Goal: Transaction & Acquisition: Purchase product/service

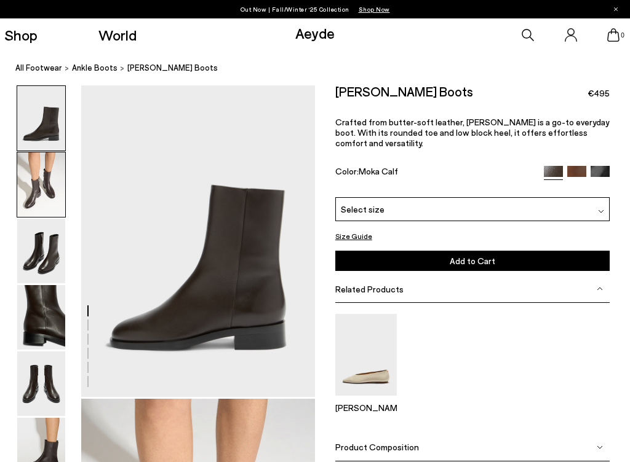
click at [60, 196] on img at bounding box center [41, 184] width 48 height 65
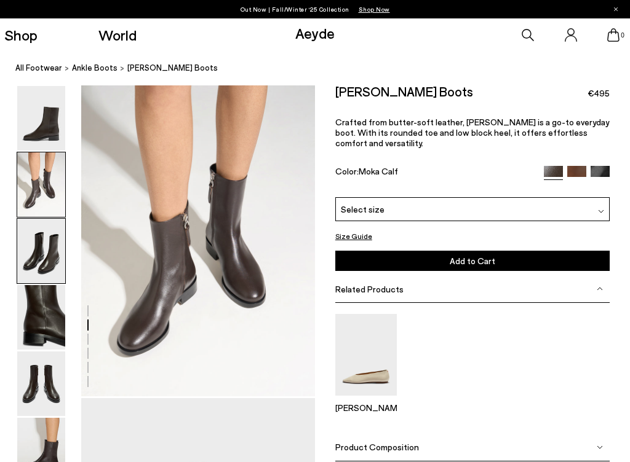
click at [44, 243] on img at bounding box center [41, 251] width 48 height 65
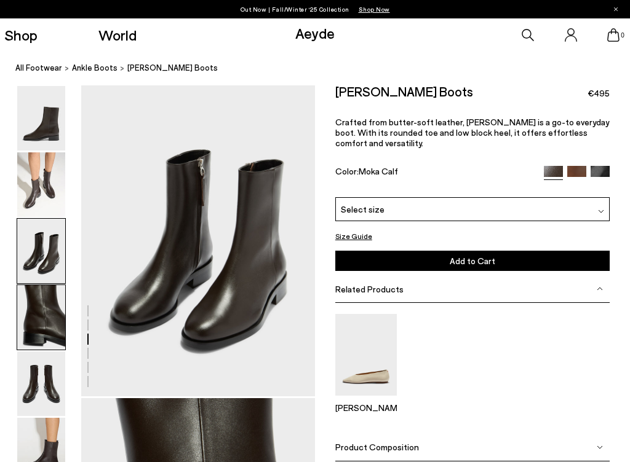
click at [49, 330] on img at bounding box center [41, 317] width 48 height 65
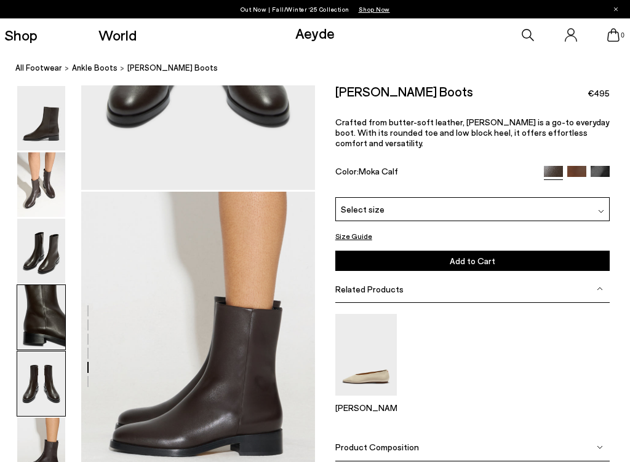
click at [52, 334] on img at bounding box center [41, 317] width 48 height 65
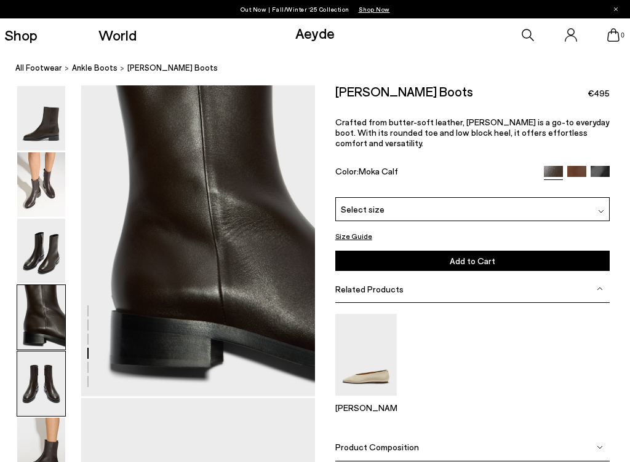
click at [52, 362] on img at bounding box center [41, 384] width 48 height 65
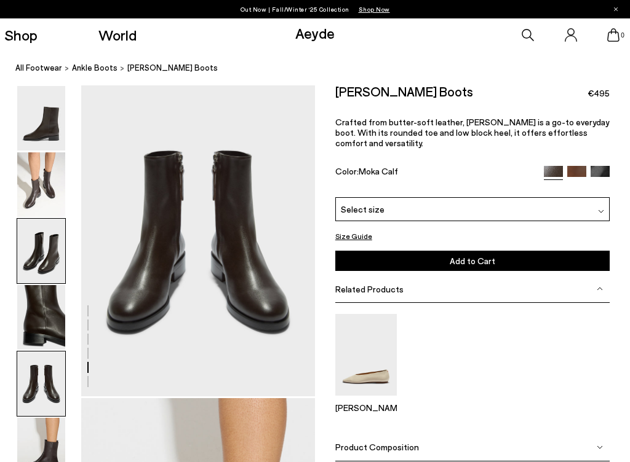
click at [55, 232] on img at bounding box center [41, 251] width 48 height 65
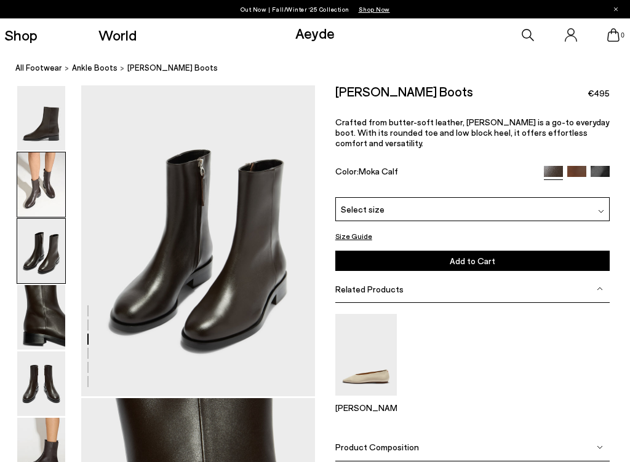
click at [50, 184] on img at bounding box center [41, 184] width 48 height 65
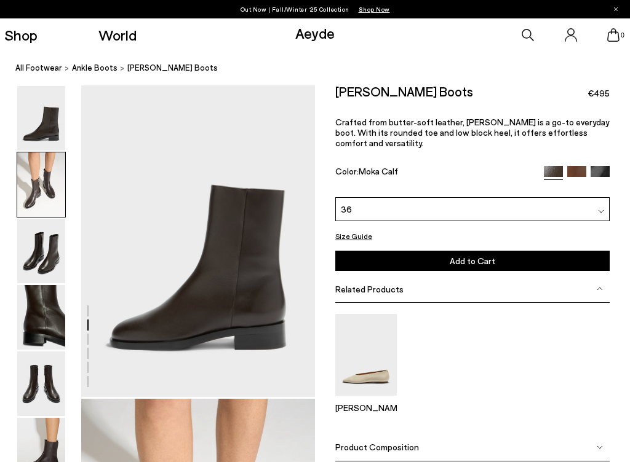
scroll to position [314, 0]
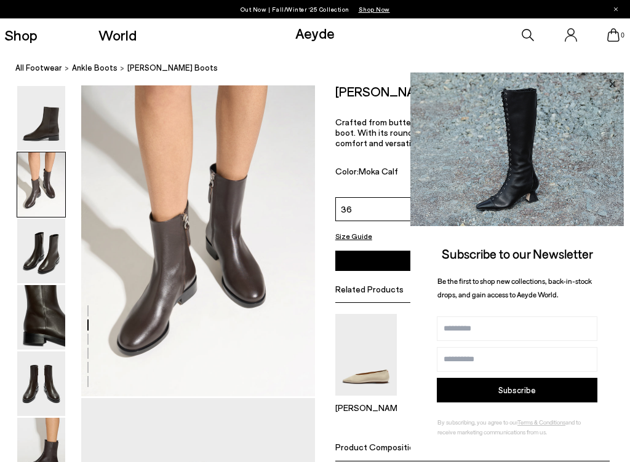
click at [614, 87] on icon at bounding box center [612, 84] width 6 height 6
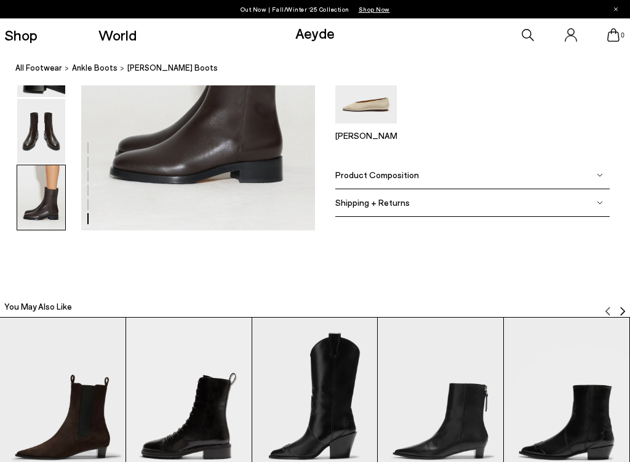
scroll to position [1733, 0]
click at [400, 200] on span "Shipping + Returns" at bounding box center [372, 202] width 74 height 10
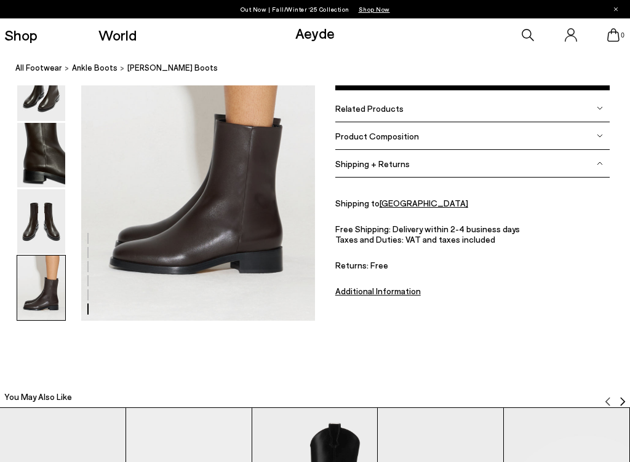
scroll to position [1631, 0]
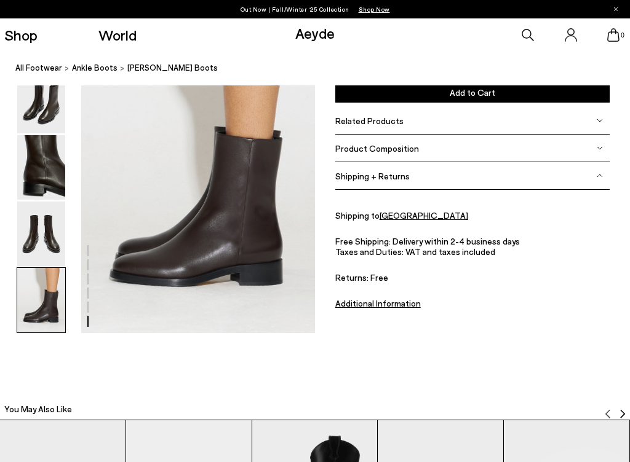
click at [397, 121] on span "Related Products" at bounding box center [369, 121] width 68 height 10
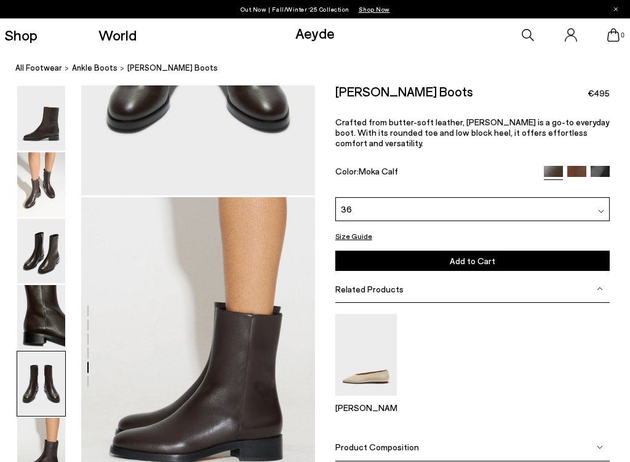
scroll to position [1452, 0]
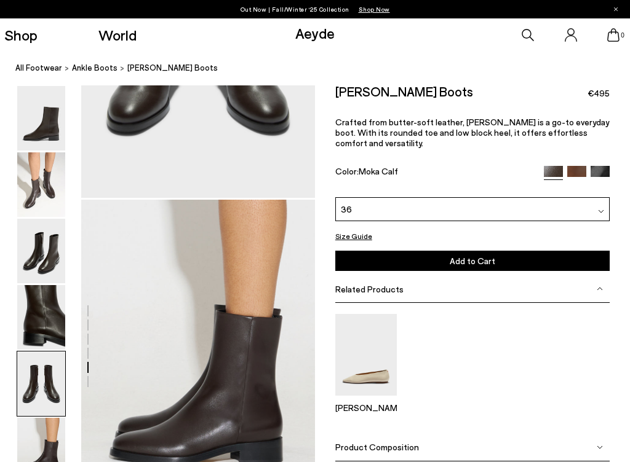
click at [421, 275] on div "Related Products" at bounding box center [472, 289] width 274 height 28
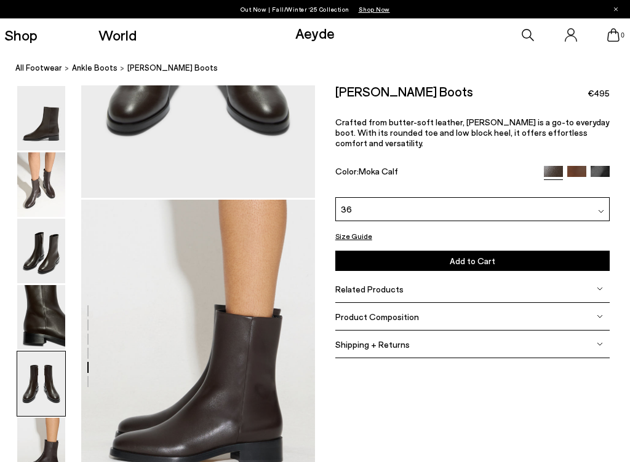
click at [426, 251] on button "Add to Cart Select a Size First" at bounding box center [472, 261] width 274 height 20
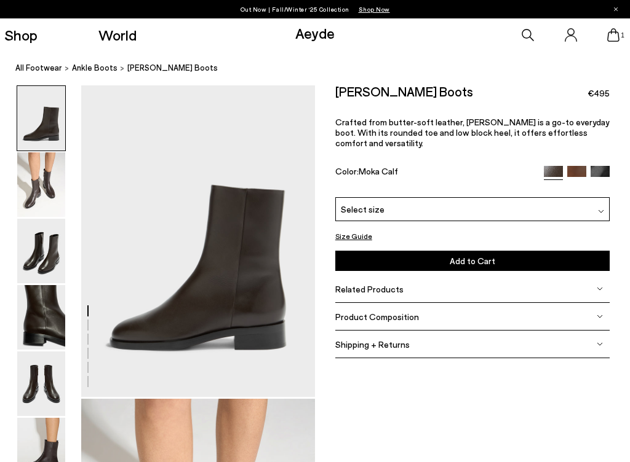
scroll to position [0, 0]
click at [618, 37] on icon at bounding box center [613, 35] width 12 height 14
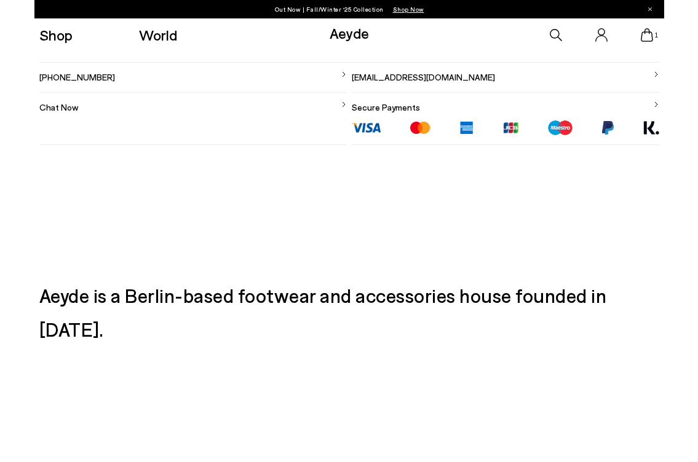
scroll to position [518, 0]
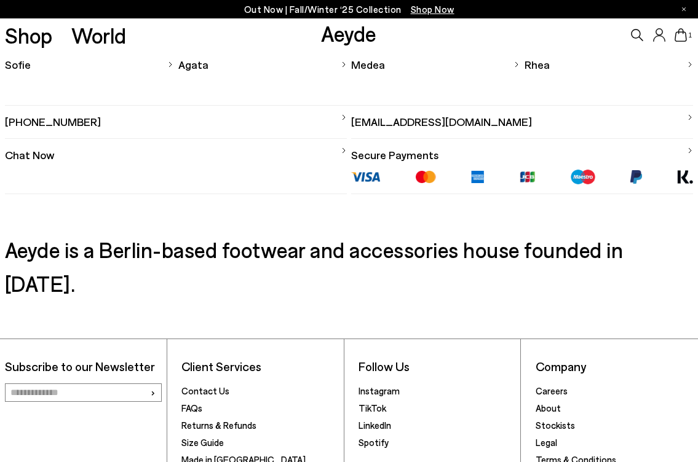
click at [629, 175] on img at bounding box center [685, 177] width 16 height 14
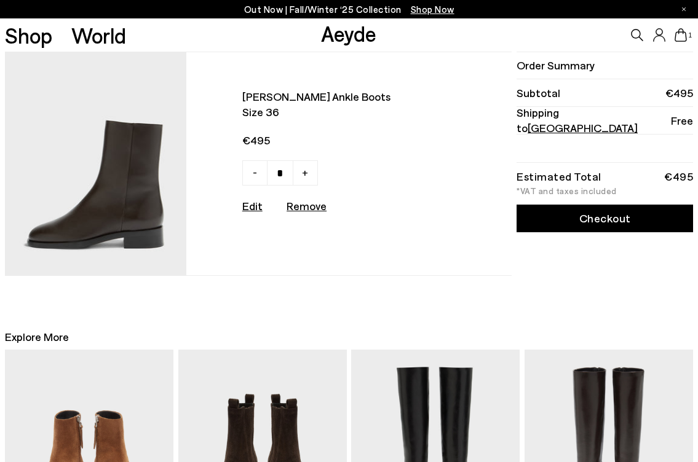
scroll to position [0, 0]
click at [261, 115] on span "Size 36" at bounding box center [340, 112] width 197 height 15
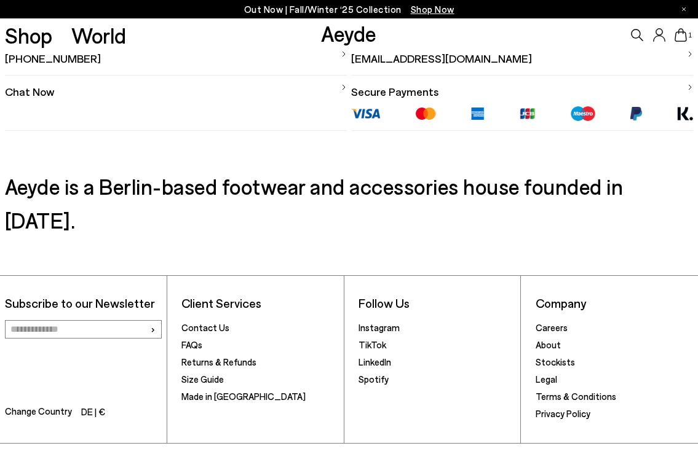
scroll to position [580, 0]
click at [629, 87] on link "Secure Payments" at bounding box center [522, 88] width 342 height 24
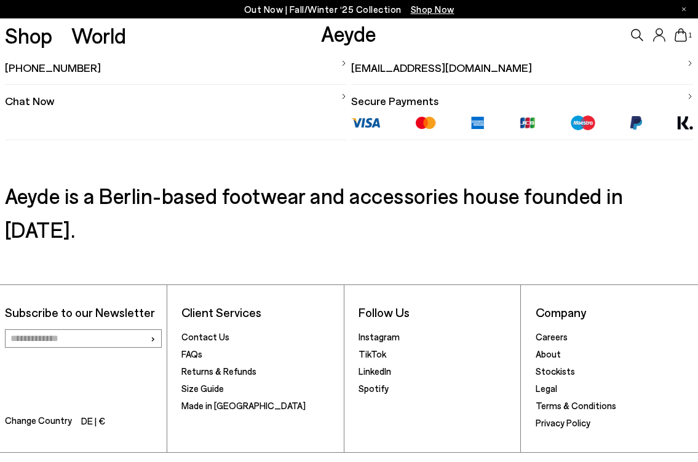
scroll to position [509, 0]
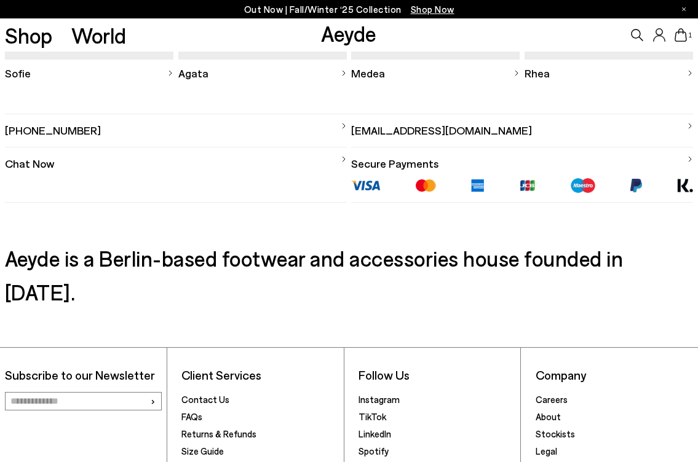
click at [396, 162] on link "Secure Payments" at bounding box center [522, 160] width 342 height 24
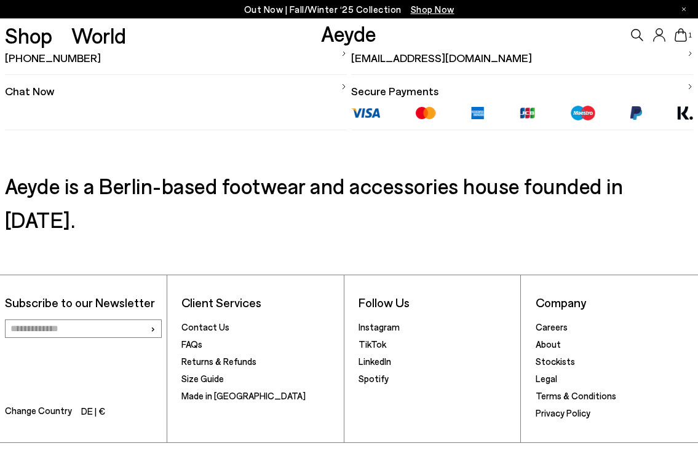
scroll to position [580, 0]
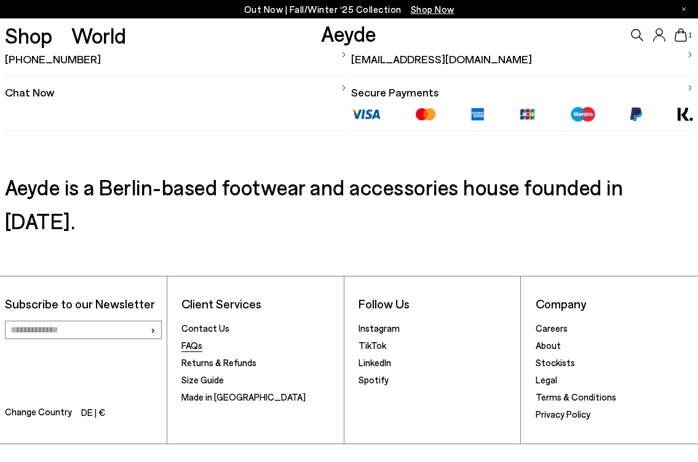
click at [195, 340] on link "FAQs" at bounding box center [191, 345] width 21 height 11
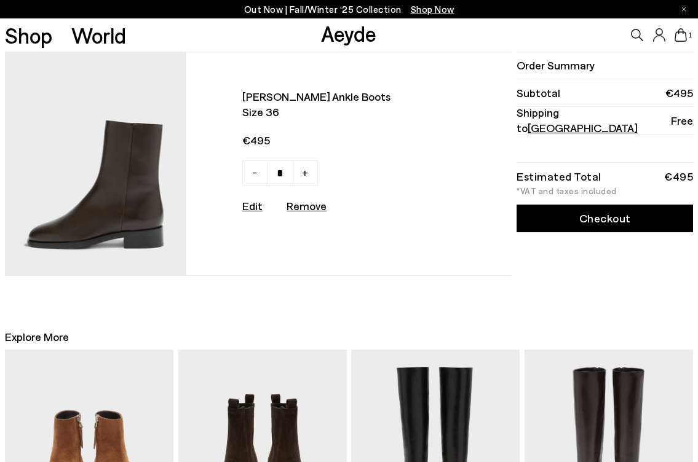
scroll to position [0, 0]
click at [137, 168] on img at bounding box center [95, 163] width 181 height 223
click at [256, 110] on span "Size 36" at bounding box center [340, 112] width 197 height 15
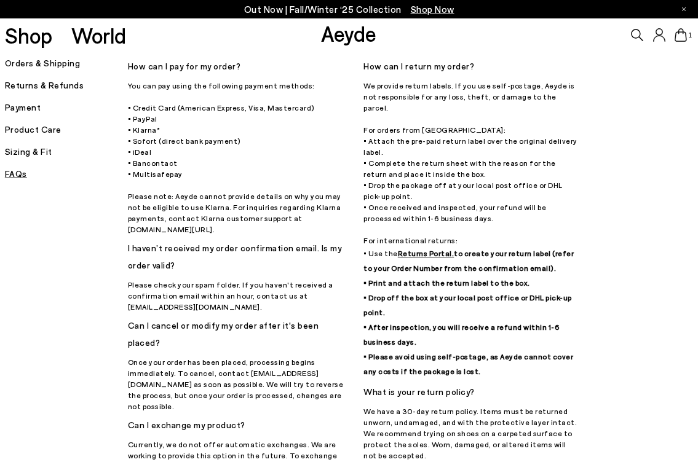
scroll to position [31, 0]
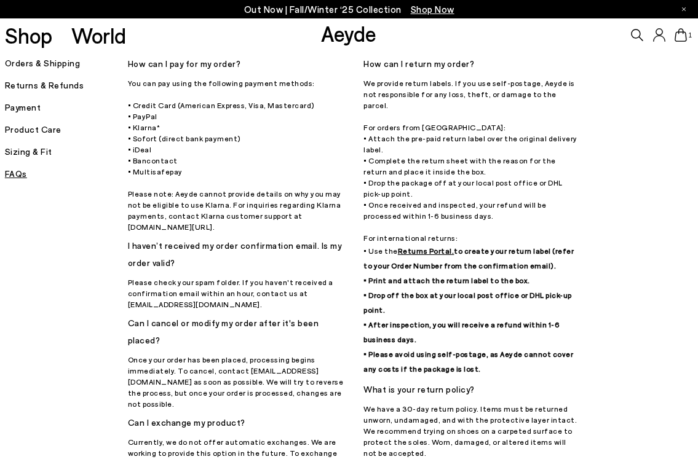
click at [151, 197] on p "You can pay using the following payment methods: • Credit Card (American Expres…" at bounding box center [236, 154] width 216 height 155
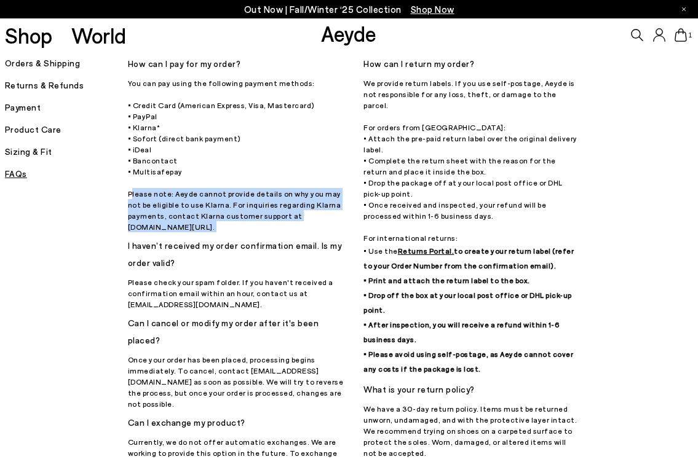
click at [151, 197] on p "You can pay using the following payment methods: • Credit Card (American Expres…" at bounding box center [236, 154] width 216 height 155
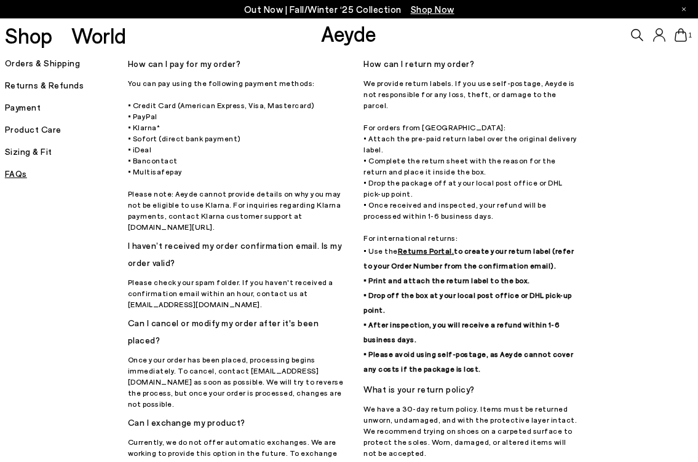
click at [151, 197] on p "You can pay using the following payment methods: • Credit Card (American Expres…" at bounding box center [236, 154] width 216 height 155
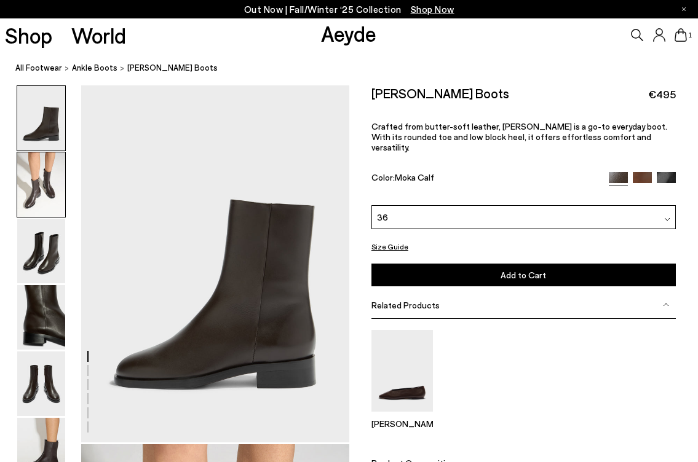
click at [48, 189] on img at bounding box center [41, 184] width 48 height 65
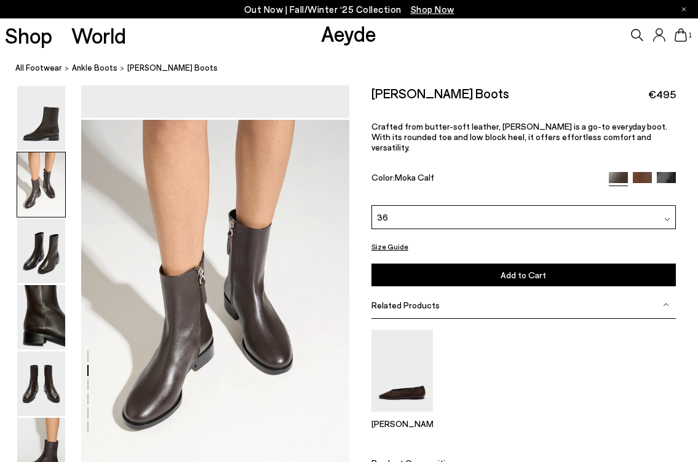
scroll to position [359, 0]
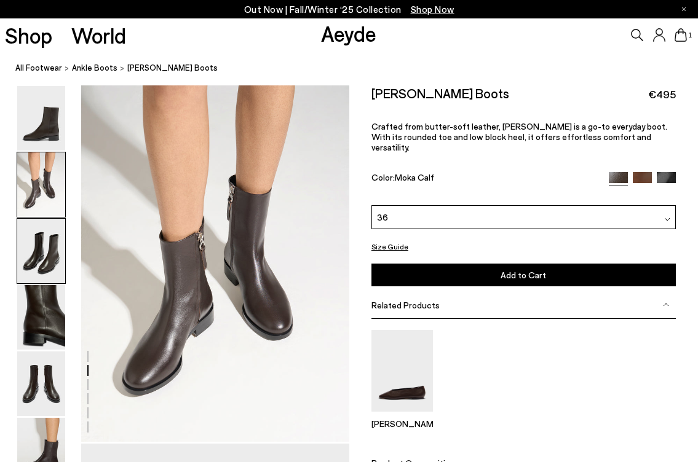
click at [47, 239] on img at bounding box center [41, 251] width 48 height 65
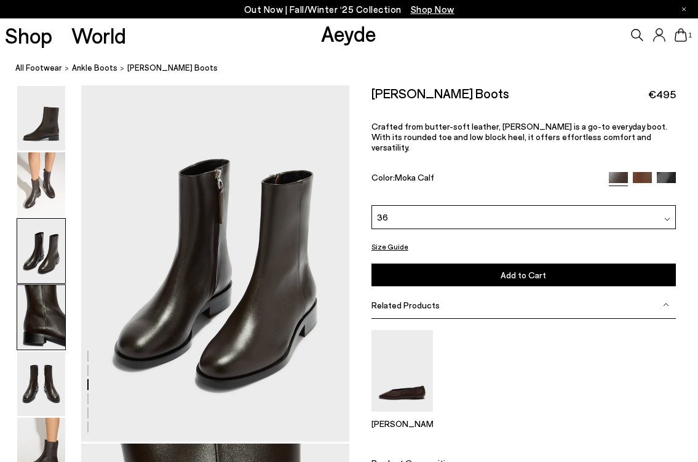
click at [49, 312] on img at bounding box center [41, 317] width 48 height 65
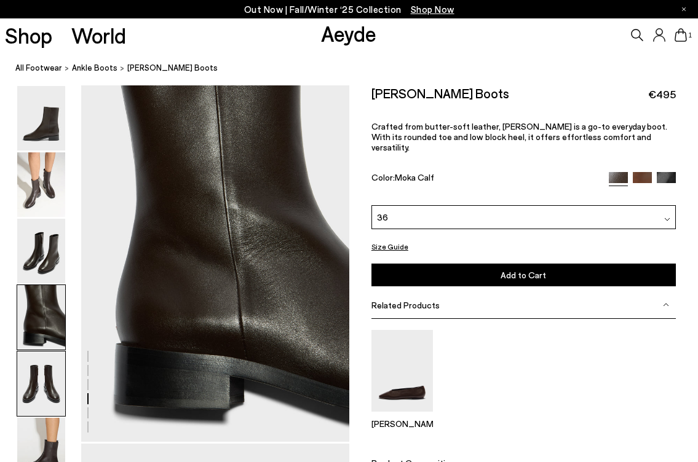
click at [47, 379] on img at bounding box center [41, 384] width 48 height 65
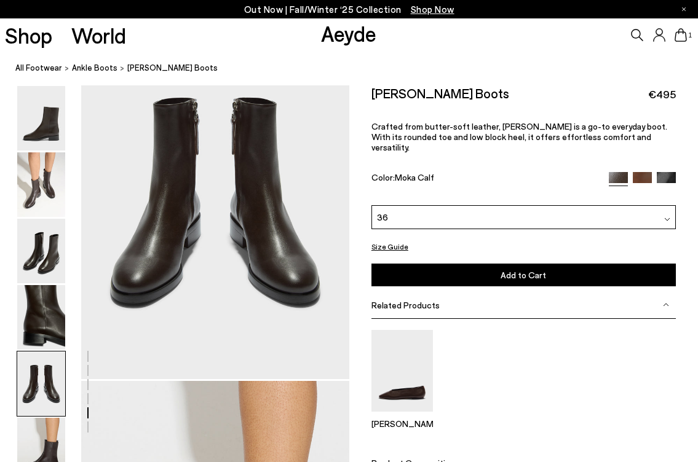
click at [41, 401] on img at bounding box center [41, 384] width 48 height 65
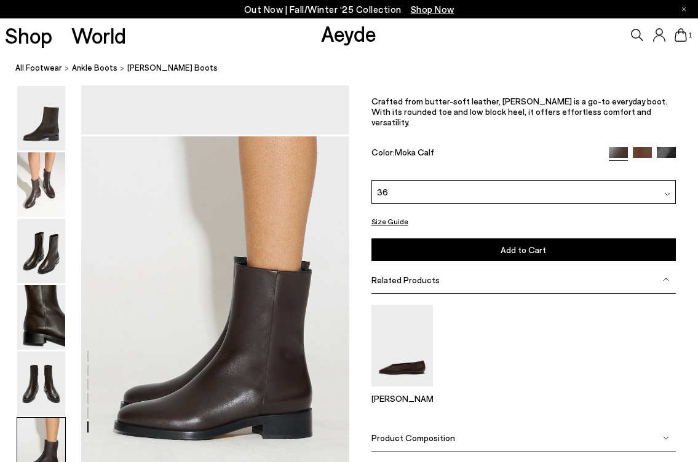
click at [43, 429] on img at bounding box center [41, 450] width 48 height 65
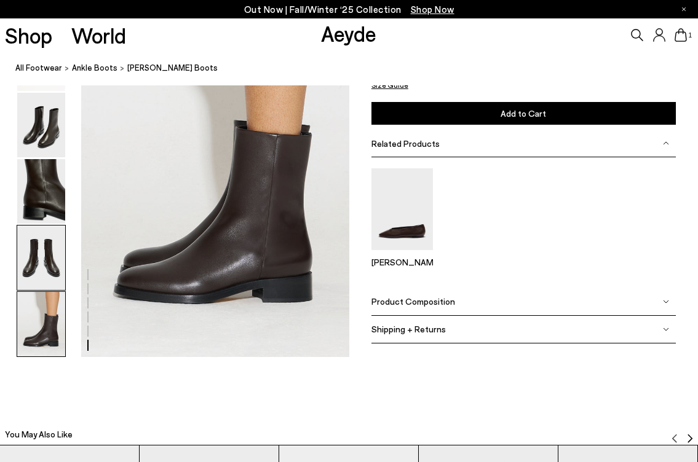
click at [41, 252] on img at bounding box center [41, 258] width 48 height 65
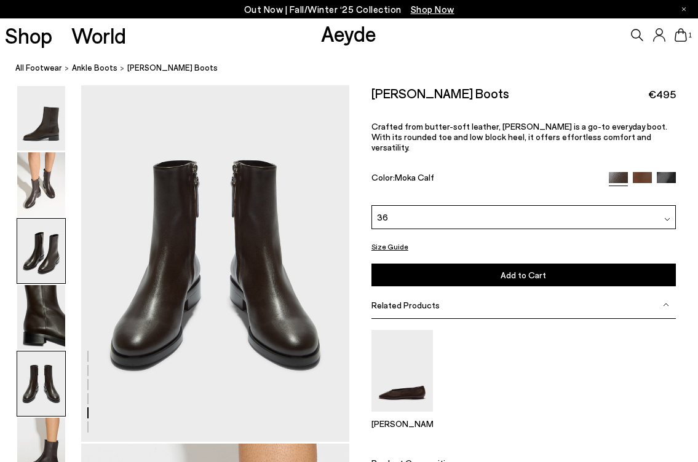
click at [47, 229] on img at bounding box center [41, 251] width 48 height 65
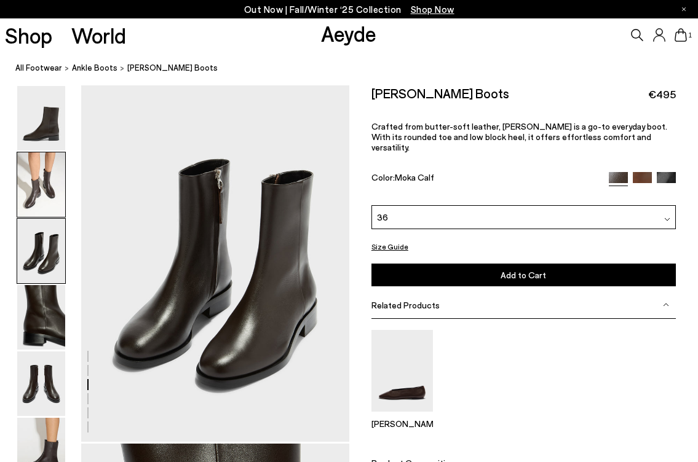
click at [54, 194] on img at bounding box center [41, 184] width 48 height 65
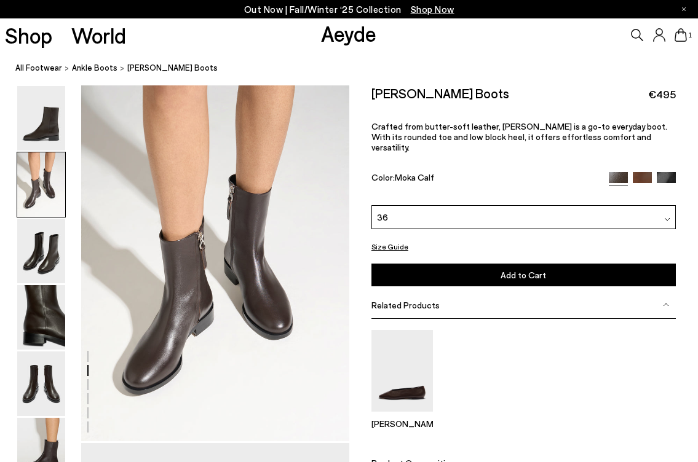
scroll to position [359, 0]
click at [53, 128] on img at bounding box center [41, 118] width 48 height 65
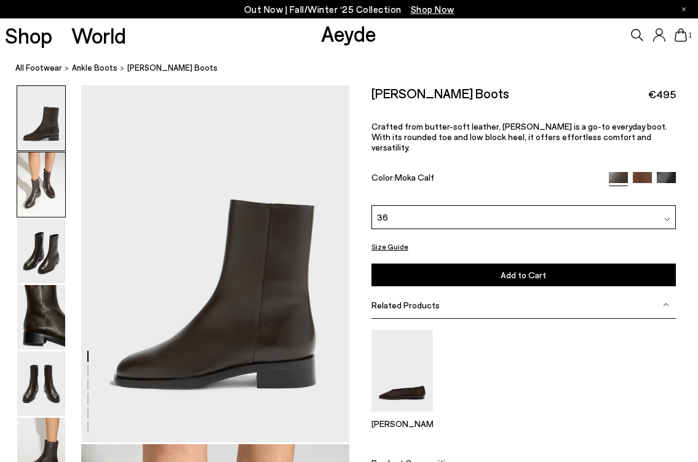
click at [52, 180] on img at bounding box center [41, 184] width 48 height 65
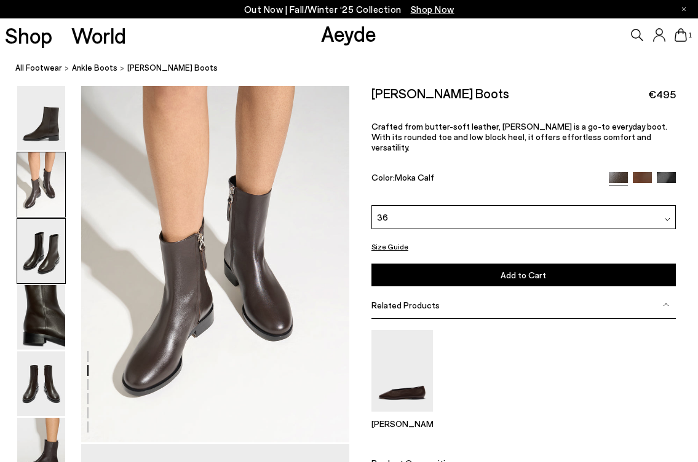
scroll to position [359, 0]
click at [49, 231] on img at bounding box center [41, 251] width 48 height 65
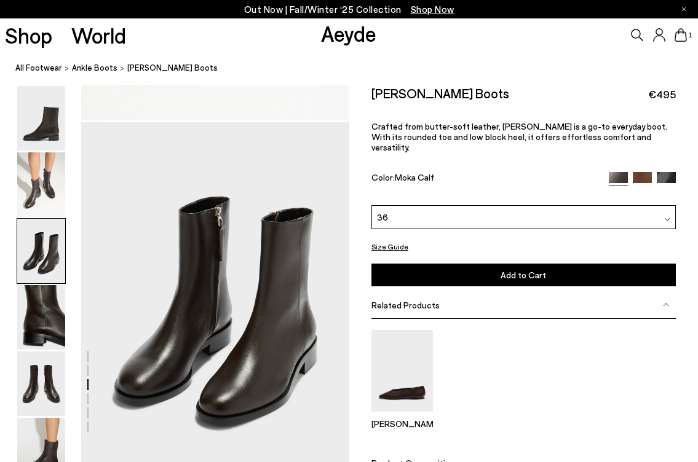
scroll to position [718, 0]
